Goal: Task Accomplishment & Management: Manage account settings

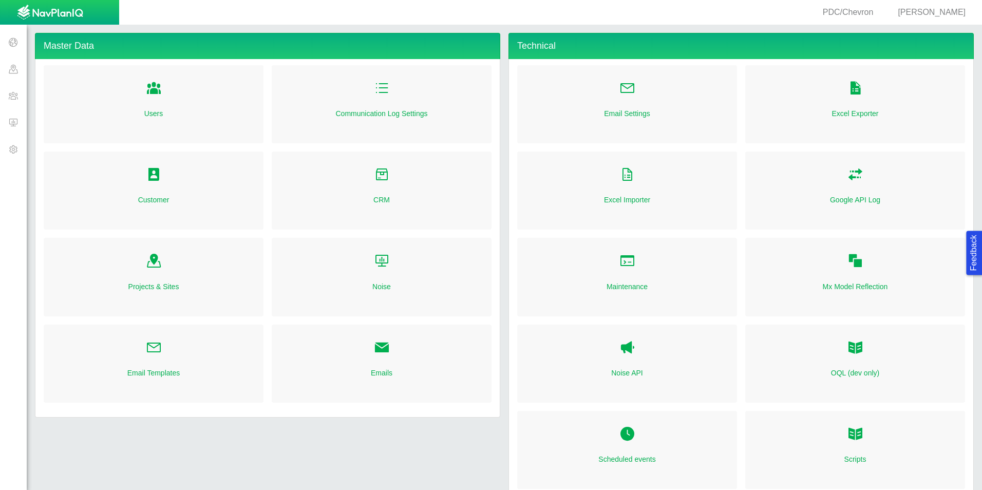
click at [20, 129] on span at bounding box center [13, 122] width 27 height 27
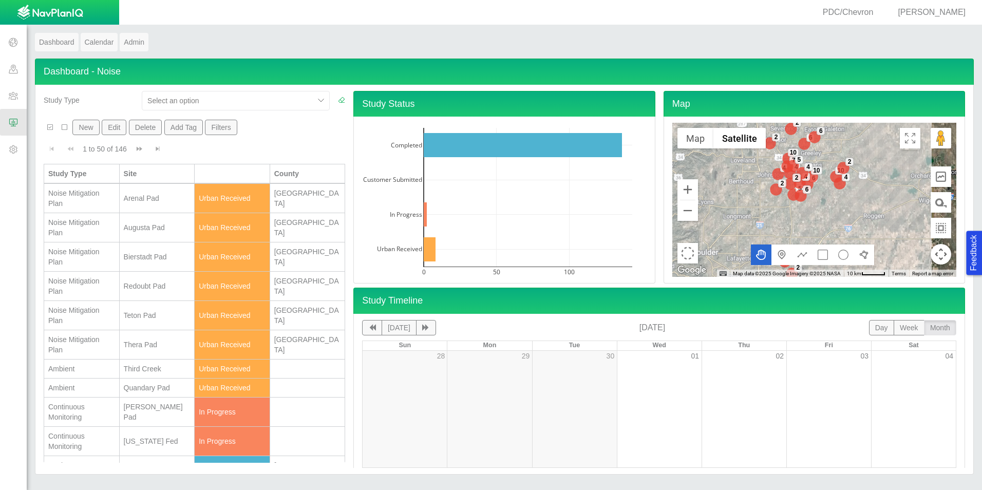
click at [940, 4] on div "PDC/Chevron Ben Landon" at bounding box center [487, 12] width 974 height 25
click at [112, 439] on div "Continuous Monitoring" at bounding box center [81, 441] width 67 height 21
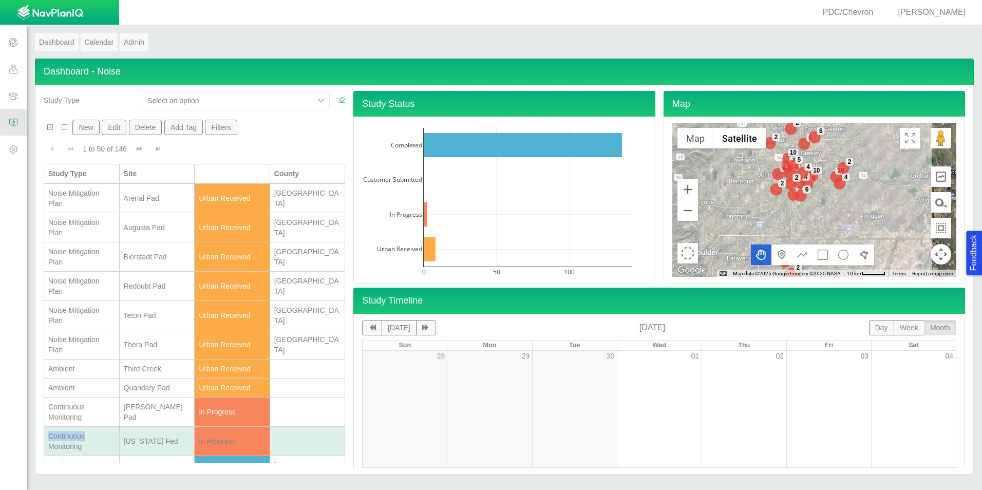
click at [112, 439] on div "Continuous Monitoring" at bounding box center [81, 441] width 67 height 21
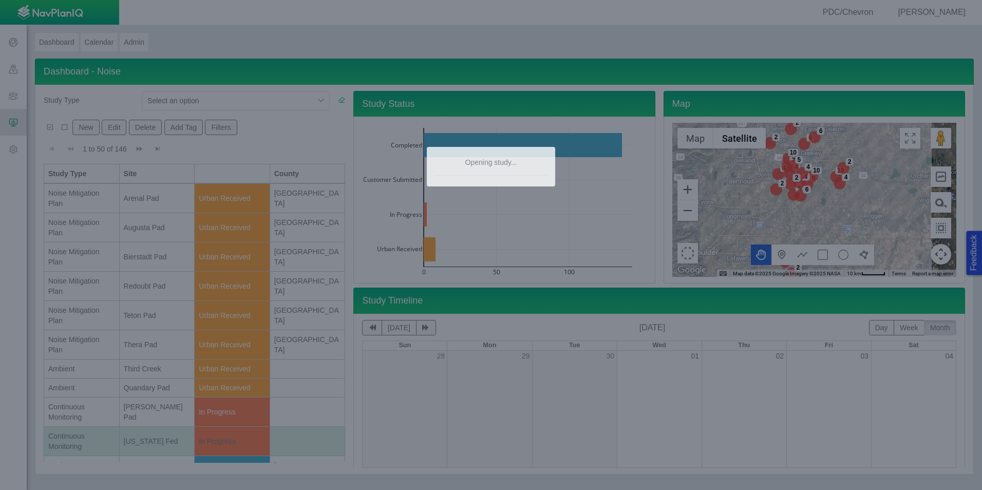
type textarea "x"
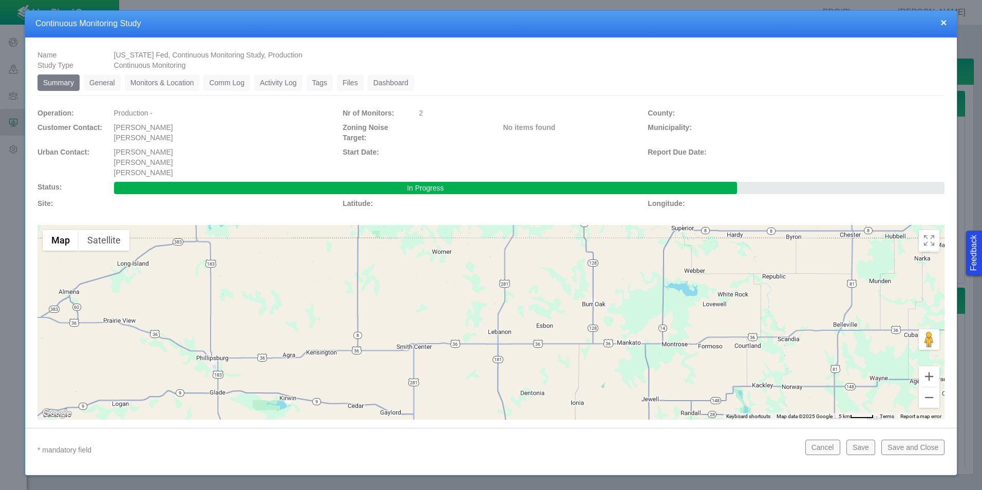
click at [104, 86] on link "General" at bounding box center [102, 82] width 37 height 16
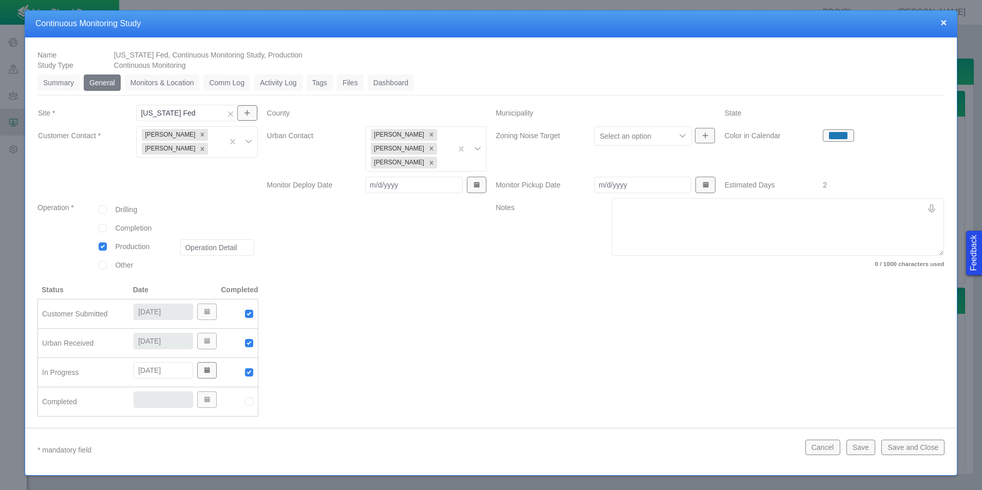
click at [251, 399] on img at bounding box center [249, 401] width 9 height 9
click at [154, 400] on input "[DATE]" at bounding box center [164, 399] width 60 height 16
type input "10/9/2025"
click at [917, 442] on button "Save and Close" at bounding box center [912, 447] width 63 height 15
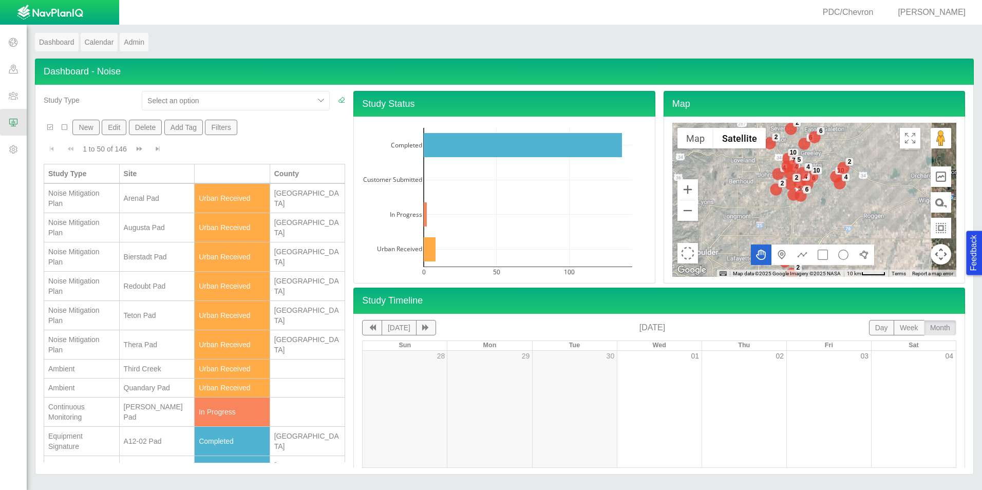
click at [941, 9] on span "[PERSON_NAME]" at bounding box center [932, 12] width 68 height 9
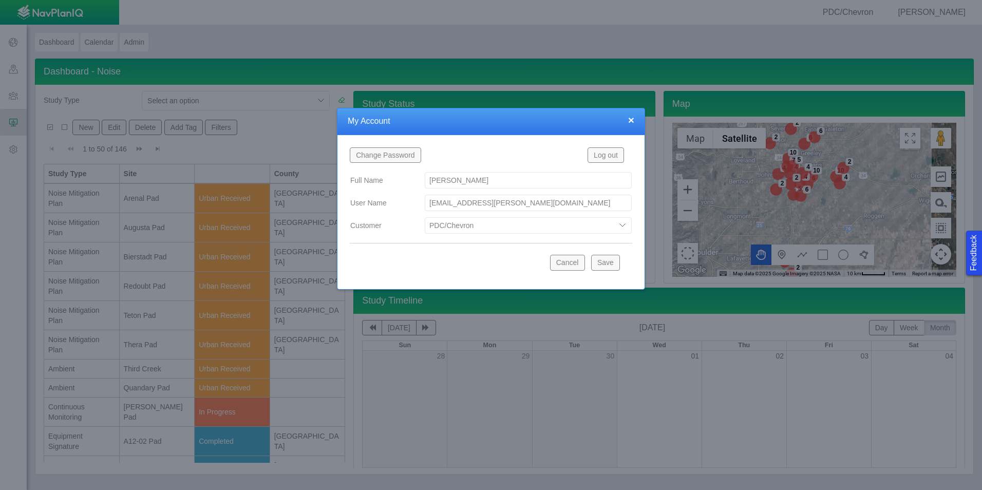
click at [450, 221] on select "Bison Blue Green Solutions Chevron Civitas Koloma Oxy PDC/Chevron Prairie OC Re…" at bounding box center [528, 225] width 207 height 16
click at [425, 217] on select "Bison Blue Green Solutions Chevron Civitas Koloma Oxy PDC/Chevron Prairie OC Re…" at bounding box center [528, 225] width 207 height 16
select select "42784196460046054"
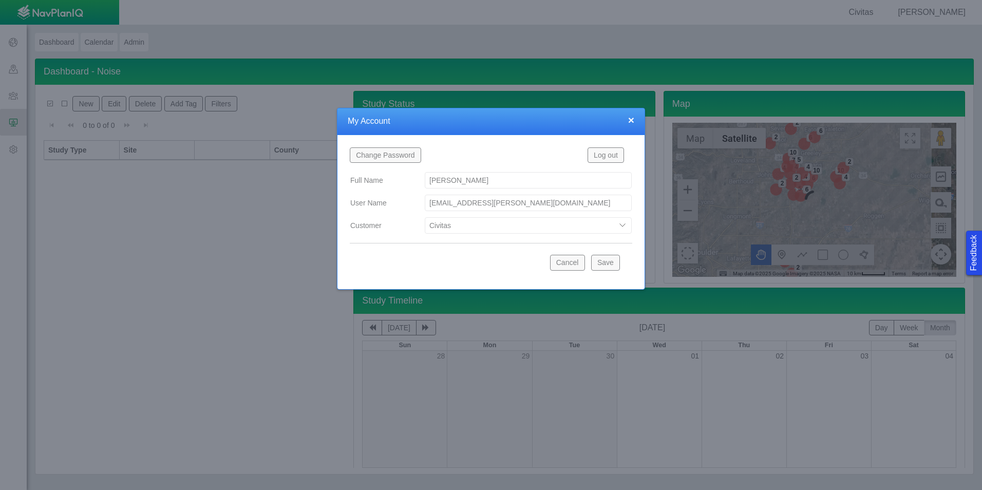
click at [604, 262] on button "Save" at bounding box center [605, 262] width 29 height 15
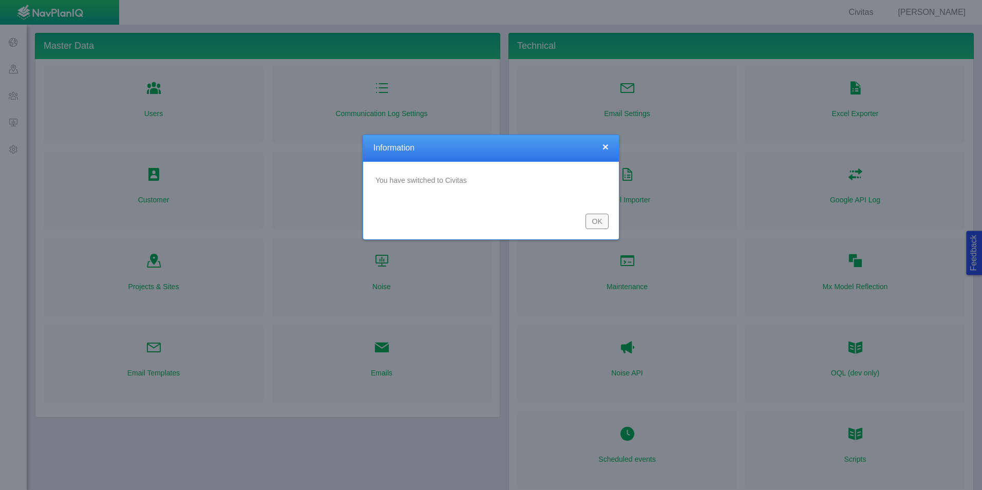
click at [606, 221] on button "OK" at bounding box center [597, 221] width 23 height 15
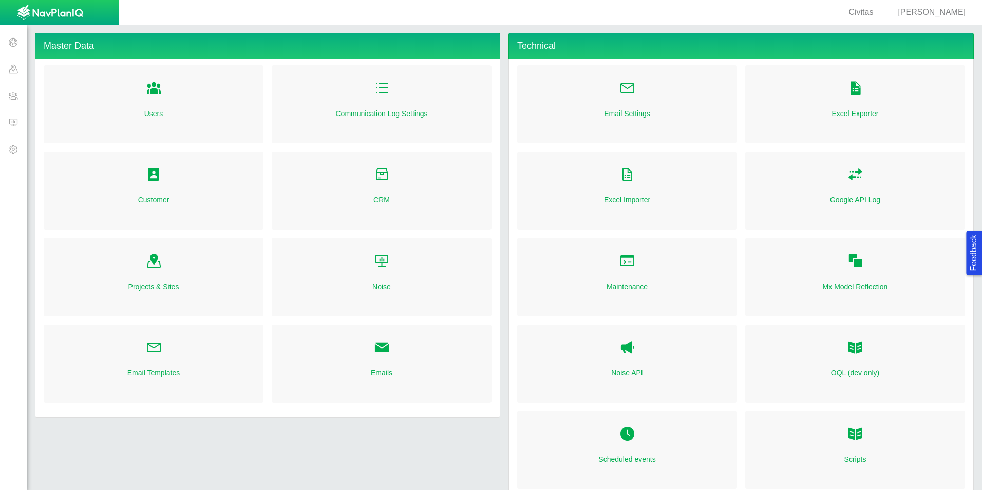
click at [13, 120] on span at bounding box center [13, 122] width 27 height 27
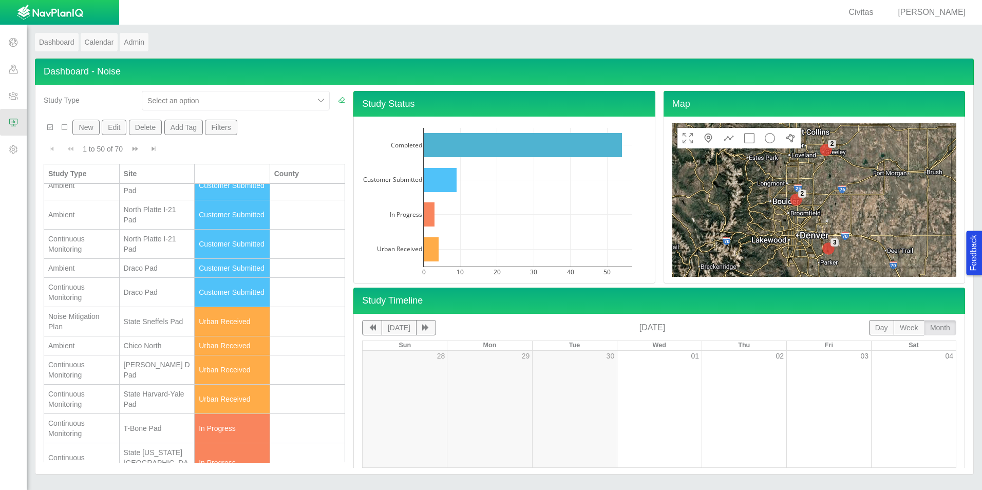
scroll to position [154, 0]
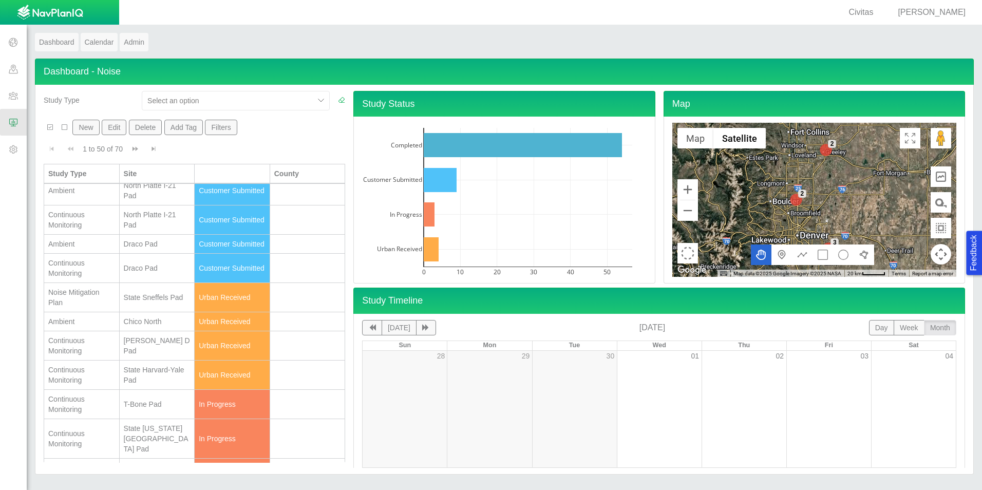
click at [148, 383] on div "State Harvard-Yale Pad" at bounding box center [157, 375] width 67 height 21
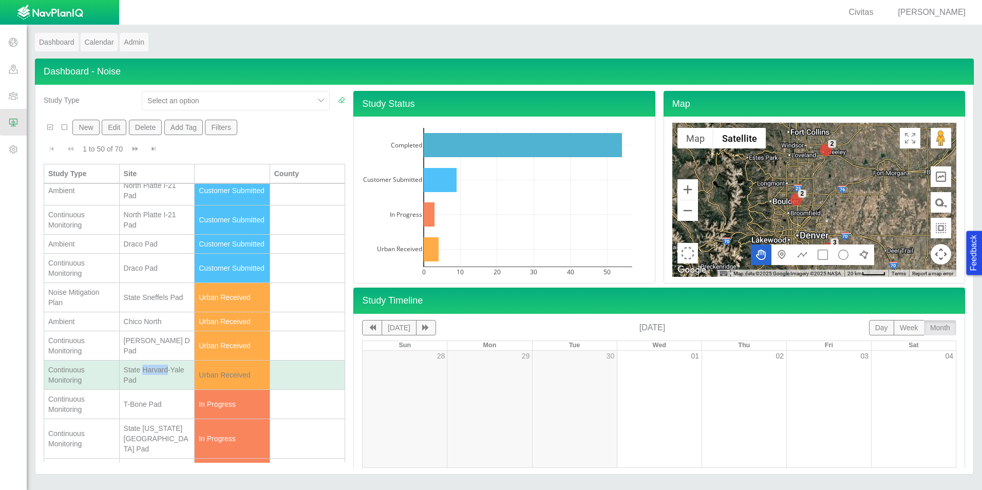
click at [148, 383] on div "State Harvard-Yale Pad" at bounding box center [157, 375] width 67 height 21
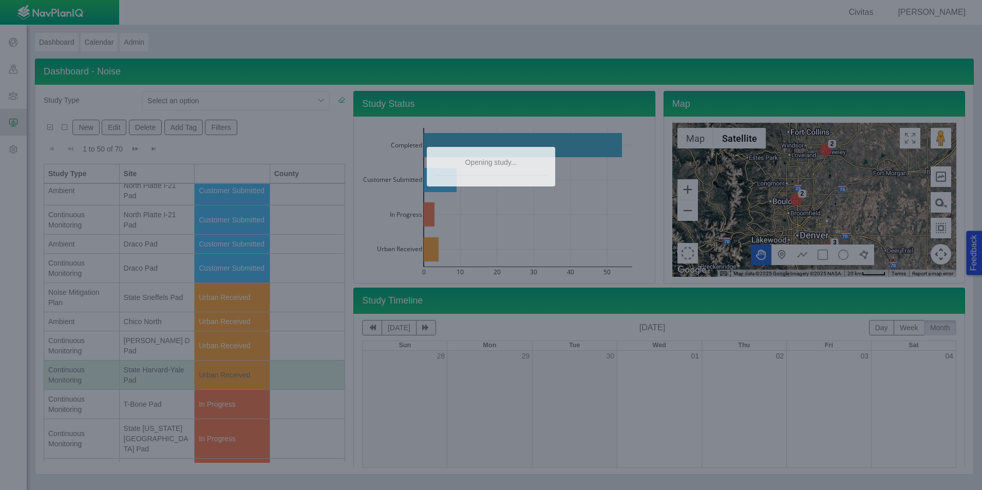
type textarea "x"
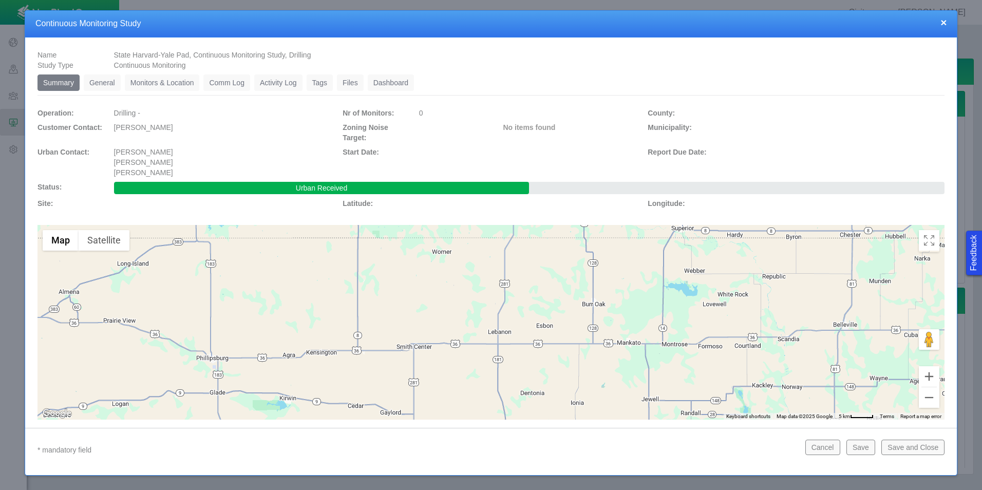
click at [113, 85] on link "General" at bounding box center [102, 82] width 37 height 16
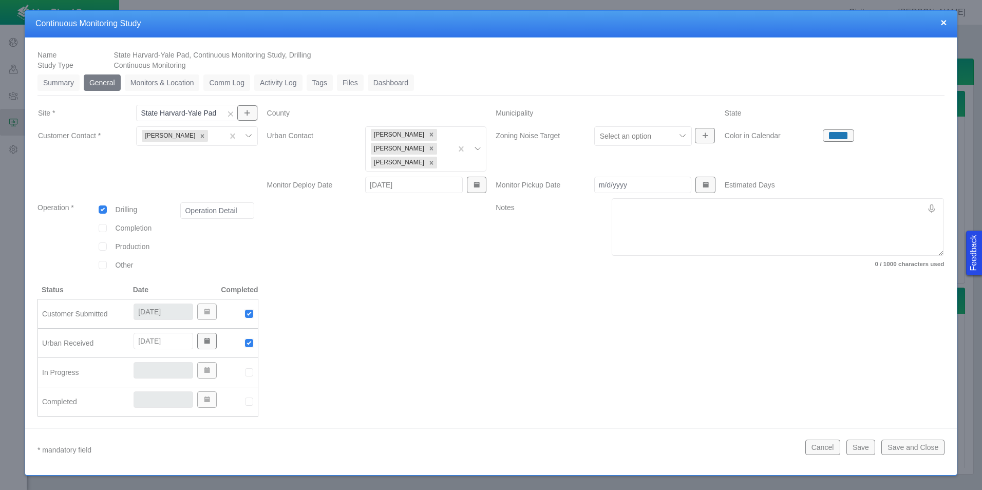
click at [381, 183] on input "[DATE]" at bounding box center [414, 185] width 98 height 16
type input "[DATE]"
click at [451, 230] on div at bounding box center [376, 241] width 229 height 86
click at [246, 372] on img at bounding box center [249, 372] width 9 height 9
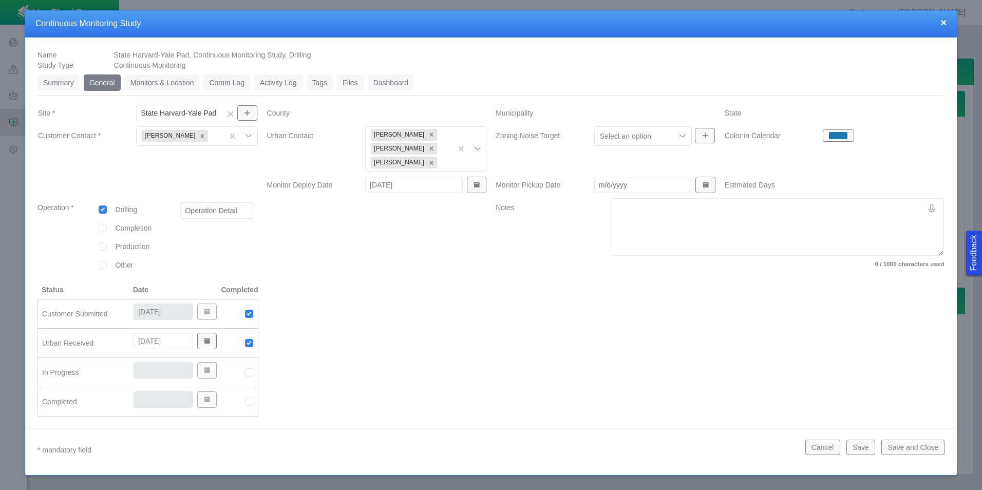
type input "[DATE]"
click at [180, 85] on link "Monitors & Location" at bounding box center [162, 82] width 75 height 16
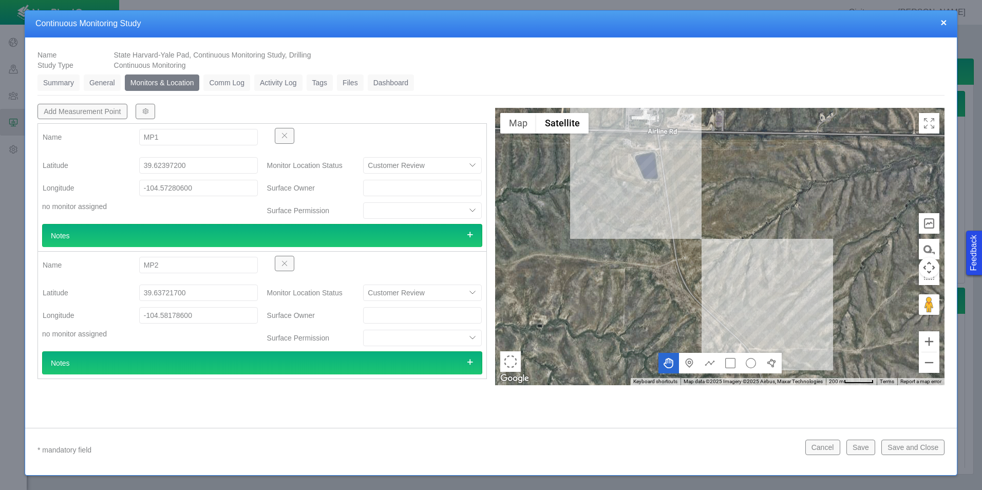
click at [142, 112] on span "button" at bounding box center [145, 111] width 7 height 7
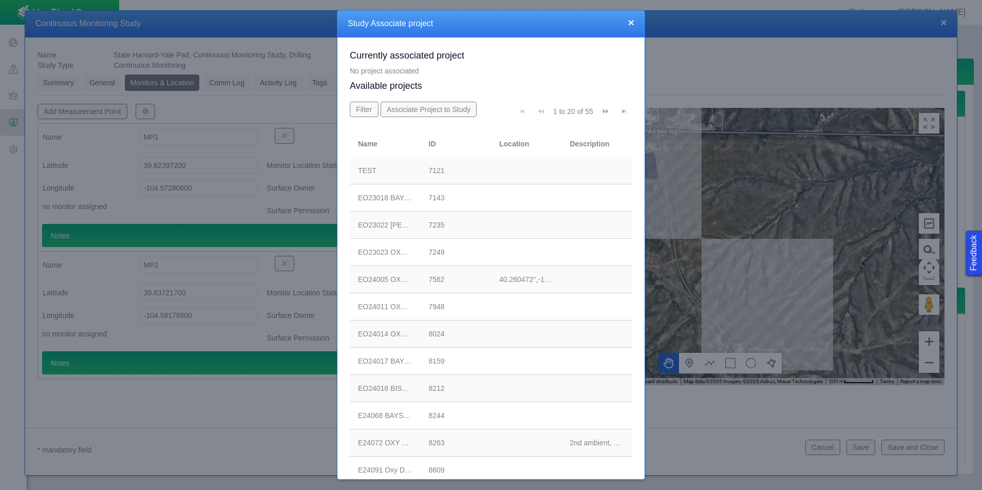
click at [621, 110] on span "Go to last page" at bounding box center [624, 111] width 7 height 7
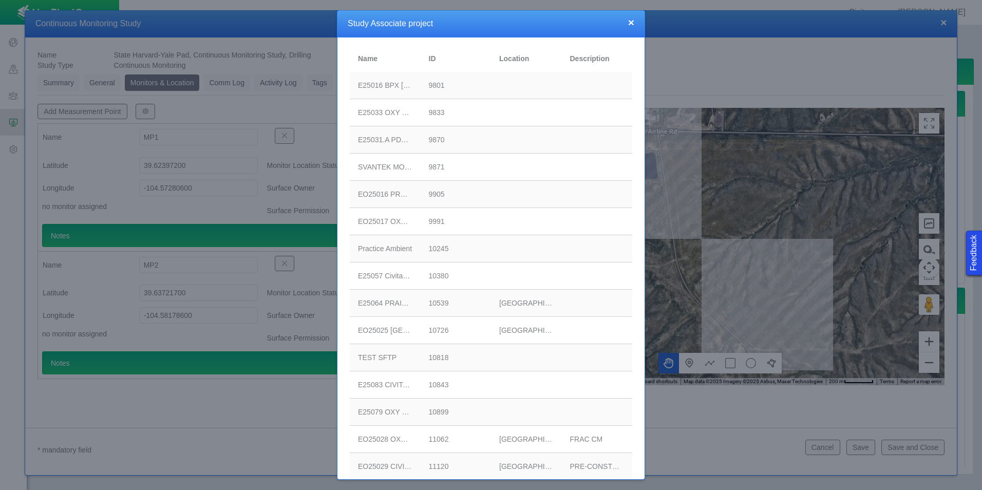
scroll to position [132, 0]
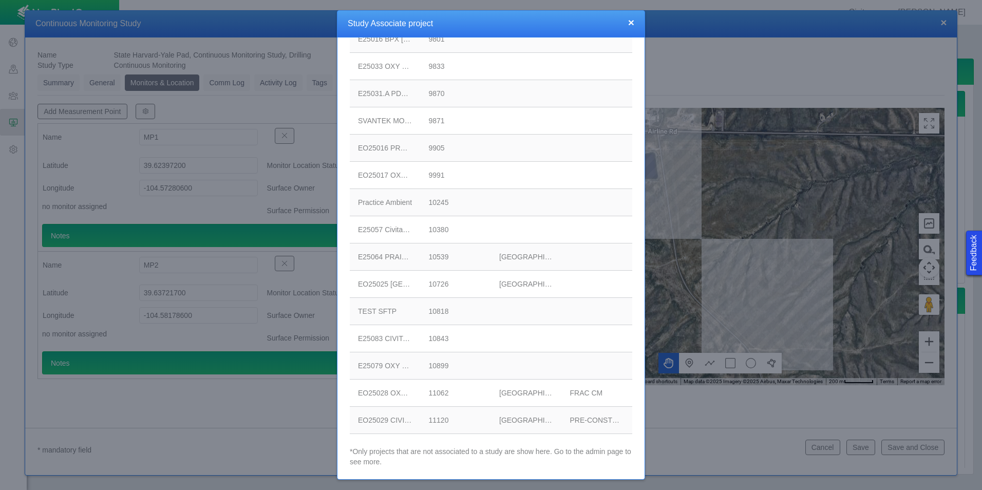
click at [397, 419] on div "EO25029 CIVITAS STATE HARVARD CM" at bounding box center [385, 420] width 54 height 10
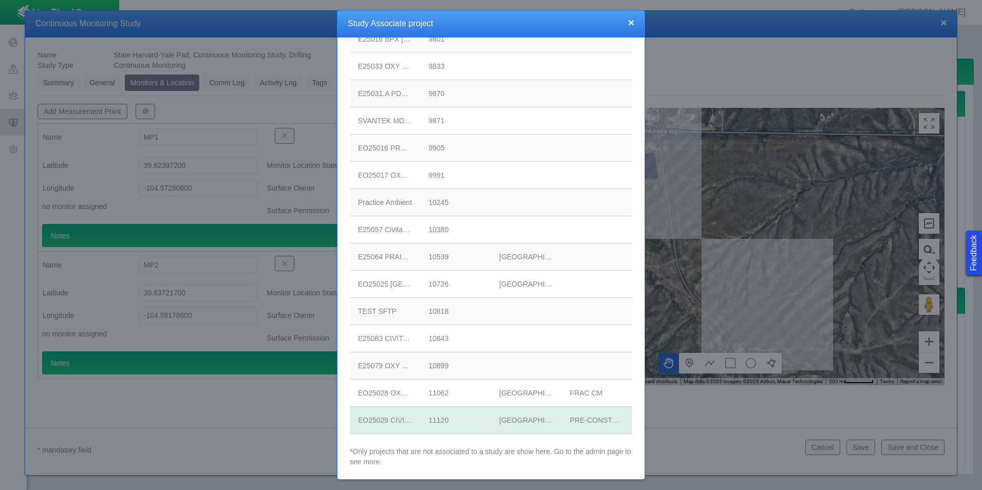
scroll to position [0, 0]
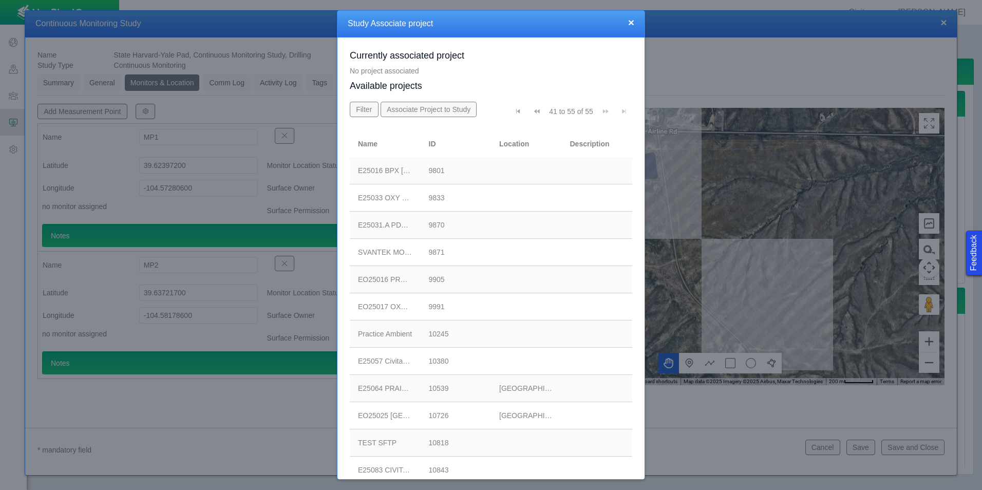
click at [420, 108] on button "Associate Project to Study" at bounding box center [429, 109] width 97 height 15
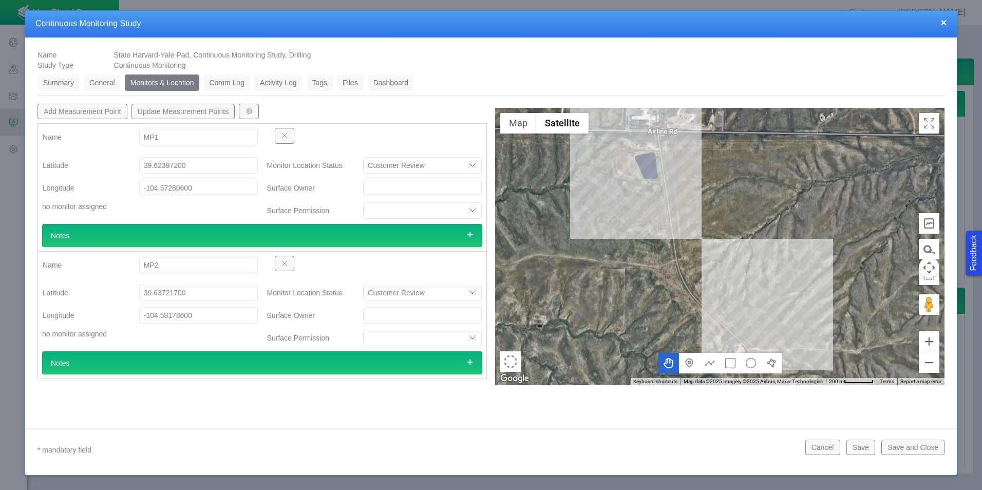
click at [209, 116] on button "Update Measurement Points" at bounding box center [184, 111] width 104 height 15
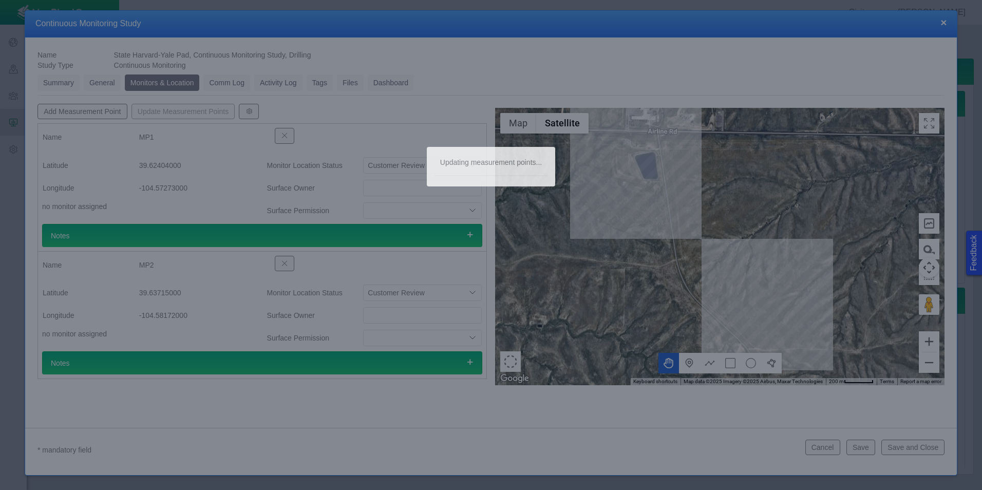
type textarea "x"
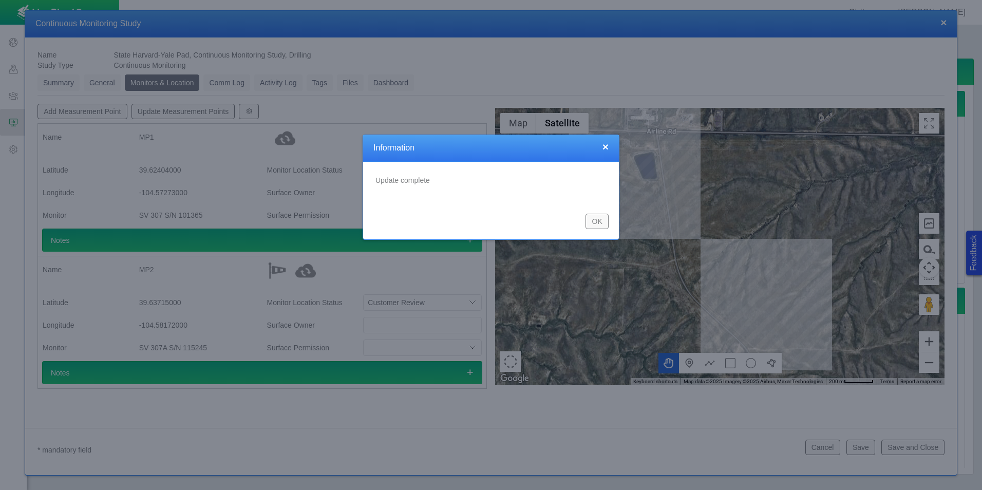
click at [592, 220] on button "OK" at bounding box center [597, 221] width 23 height 15
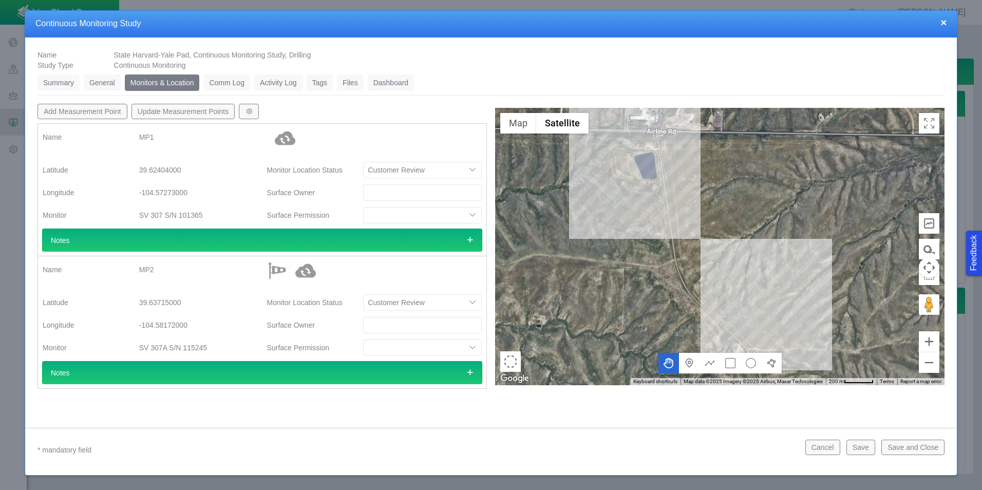
click at [71, 87] on link "Summary" at bounding box center [58, 82] width 42 height 16
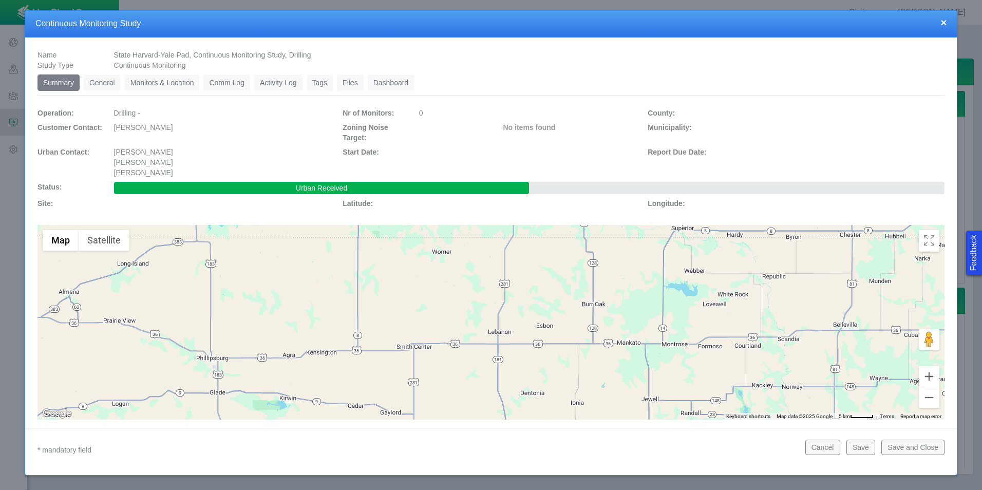
click at [902, 440] on button "Save and Close" at bounding box center [912, 447] width 63 height 15
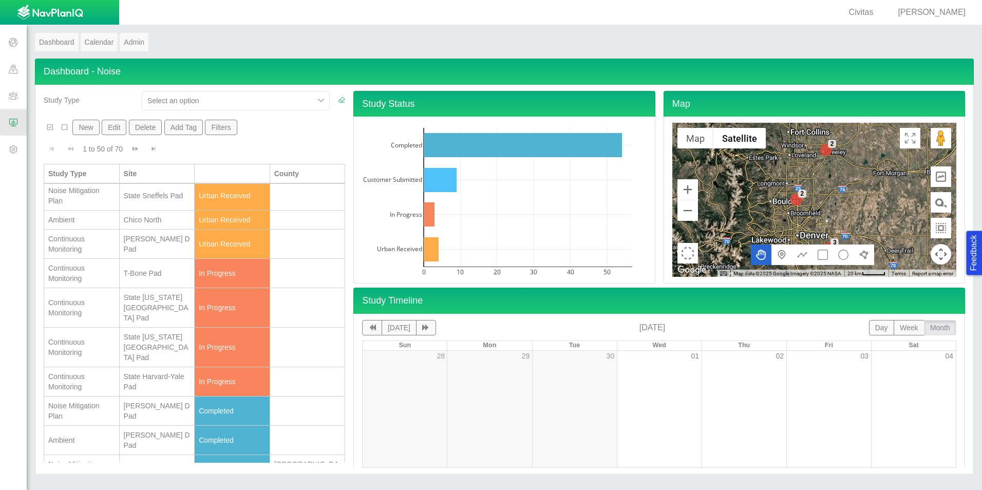
scroll to position [257, 0]
